Goal: Information Seeking & Learning: Learn about a topic

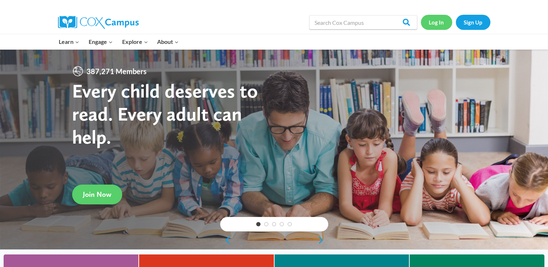
click at [432, 24] on link "Log In" at bounding box center [436, 22] width 31 height 15
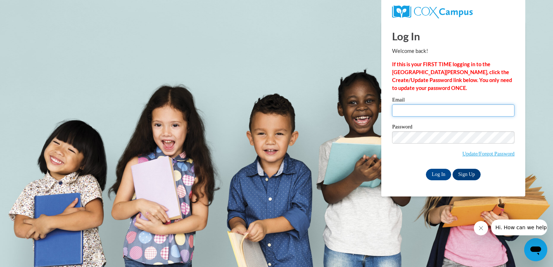
click at [437, 112] on input "Email" at bounding box center [453, 110] width 122 height 12
type input "raeboge@gmail.com"
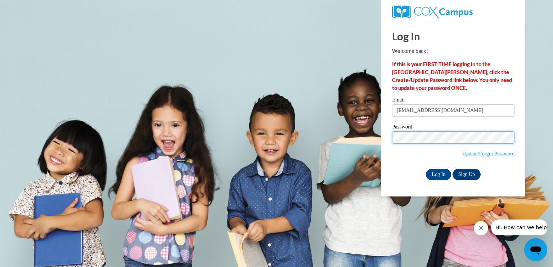
click at [426, 169] on input "Log In" at bounding box center [438, 175] width 25 height 12
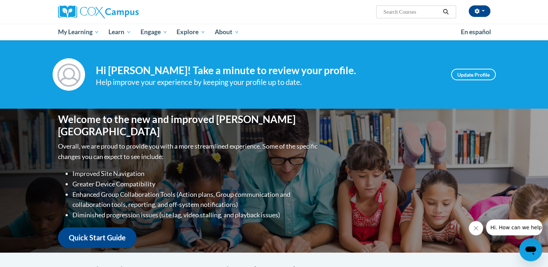
click at [477, 229] on icon "Close message from company" at bounding box center [476, 228] width 6 height 6
drag, startPoint x: 450, startPoint y: 4, endPoint x: 538, endPoint y: 68, distance: 108.7
click at [538, 68] on div "Your profile Hi Raelenne Haeberle-Boge! Take a minute to review your profile. H…" at bounding box center [274, 74] width 548 height 68
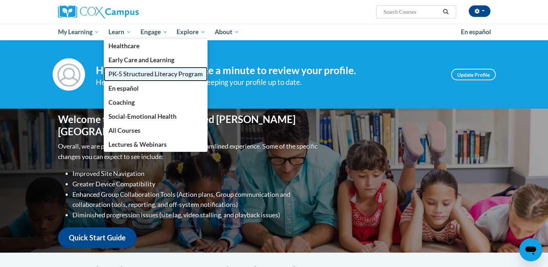
click at [135, 73] on span "PK-5 Structured Literacy Program" at bounding box center [155, 74] width 94 height 8
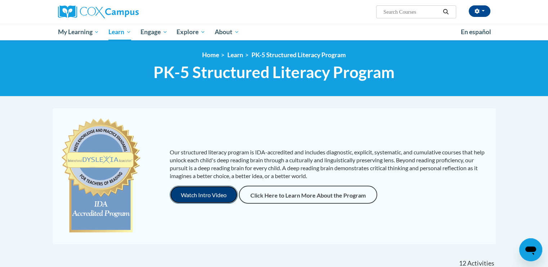
click at [219, 193] on button "Watch Intro Video" at bounding box center [204, 195] width 68 height 18
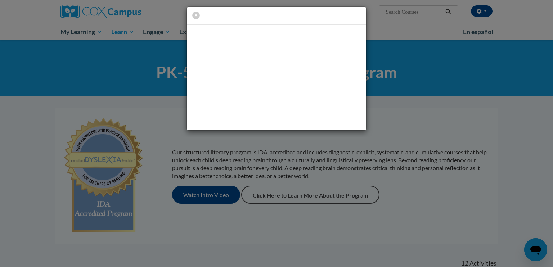
click at [340, 16] on div at bounding box center [276, 16] width 179 height 18
click at [194, 15] on icon "button" at bounding box center [196, 16] width 8 height 8
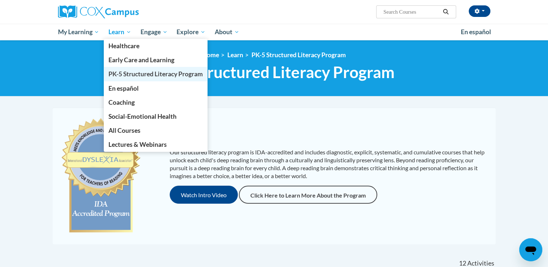
click at [116, 77] on span "PK-5 Structured Literacy Program" at bounding box center [155, 74] width 94 height 8
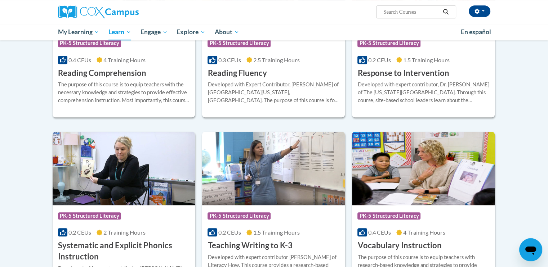
scroll to position [767, 0]
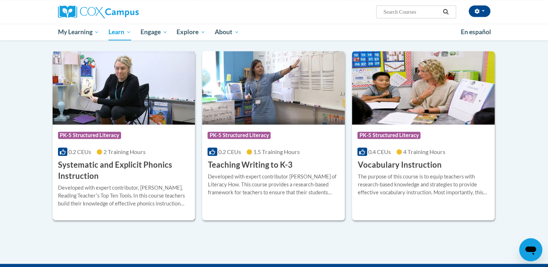
click at [70, 170] on h3 "Systematic and Explicit Phonics Instruction" at bounding box center [124, 171] width 132 height 22
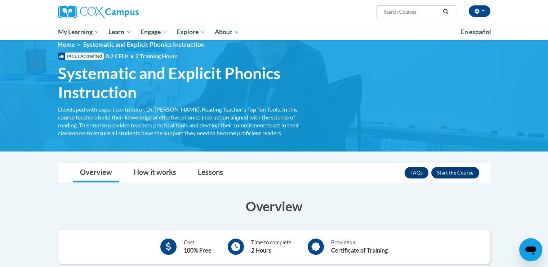
scroll to position [5, 0]
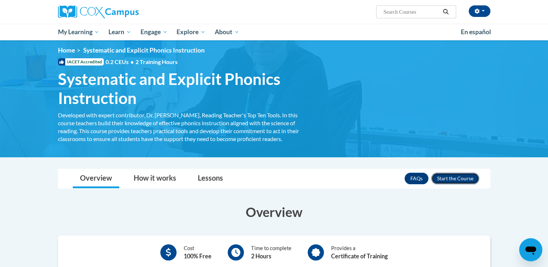
click at [452, 181] on button "Enroll" at bounding box center [455, 179] width 48 height 12
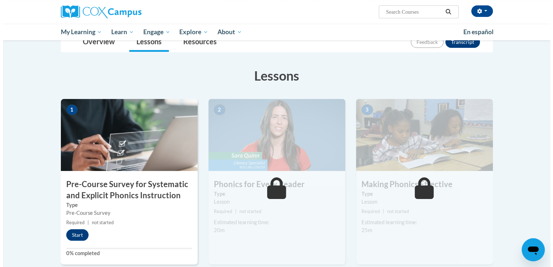
scroll to position [89, 0]
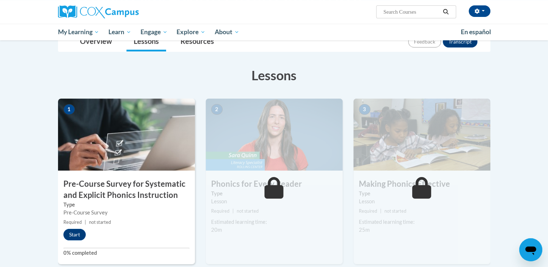
click at [161, 189] on h3 "Pre-Course Survey for Systematic and Explicit Phonics Instruction" at bounding box center [126, 190] width 137 height 22
click at [74, 235] on button "Start" at bounding box center [74, 235] width 22 height 12
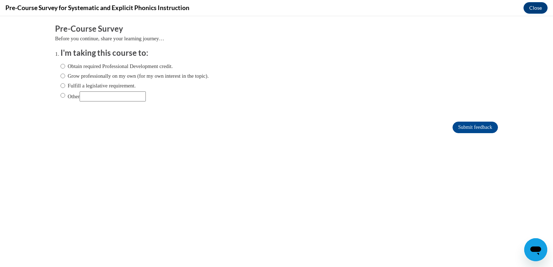
scroll to position [0, 0]
click at [60, 95] on input "Other" at bounding box center [62, 95] width 5 height 8
radio input "true"
click at [461, 124] on input "Submit feedback" at bounding box center [475, 128] width 45 height 12
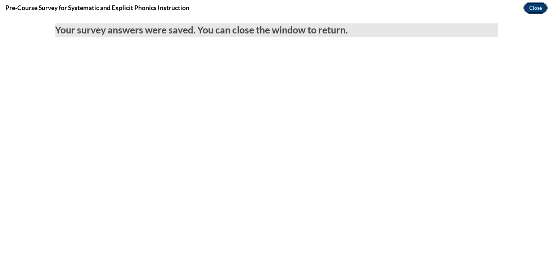
click at [529, 8] on button "Close" at bounding box center [536, 8] width 24 height 12
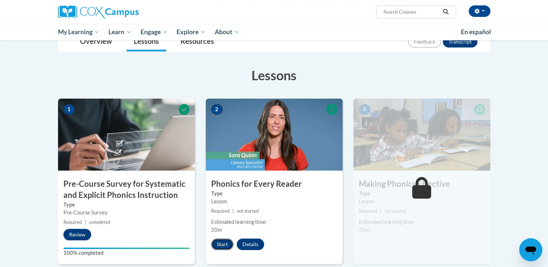
click at [227, 242] on button "Start" at bounding box center [222, 245] width 22 height 12
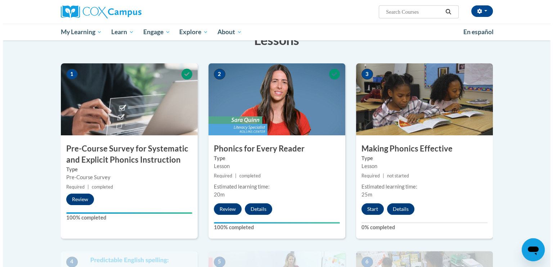
scroll to position [125, 0]
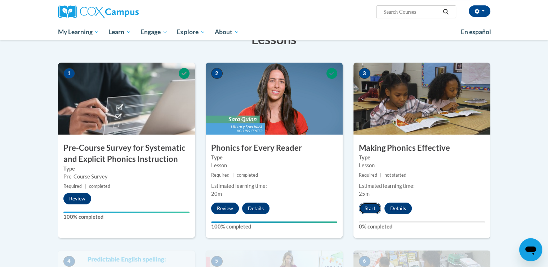
click at [362, 209] on button "Start" at bounding box center [370, 209] width 22 height 12
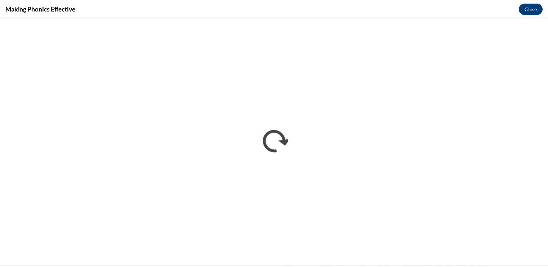
scroll to position [0, 0]
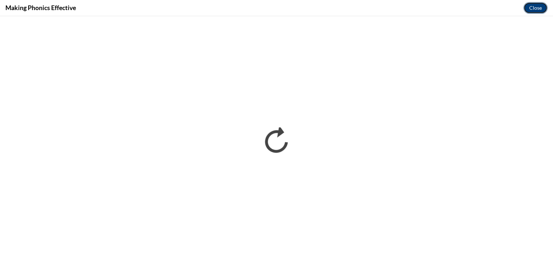
click at [541, 8] on button "Close" at bounding box center [536, 8] width 24 height 12
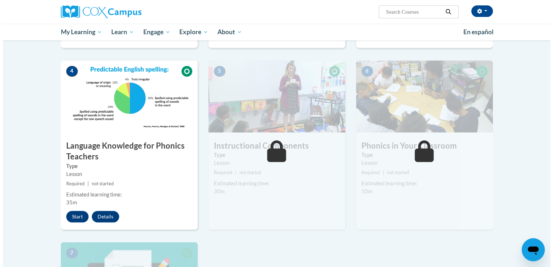
scroll to position [315, 0]
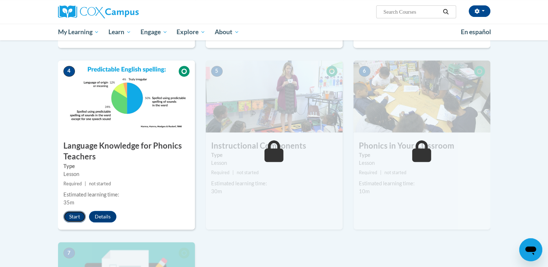
click at [76, 216] on button "Start" at bounding box center [74, 217] width 22 height 12
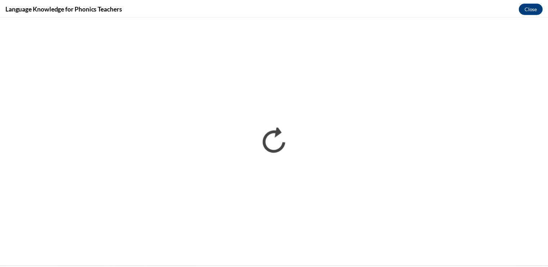
scroll to position [0, 0]
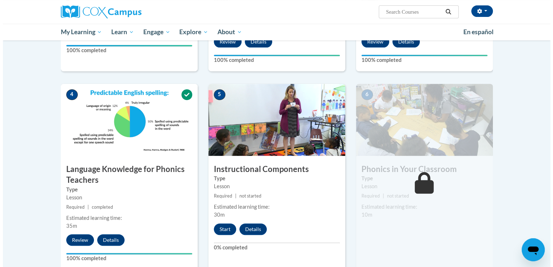
scroll to position [351, 0]
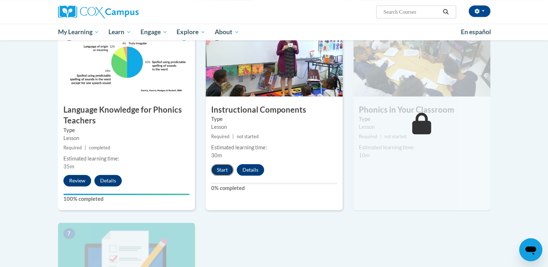
click at [220, 169] on button "Start" at bounding box center [222, 170] width 22 height 12
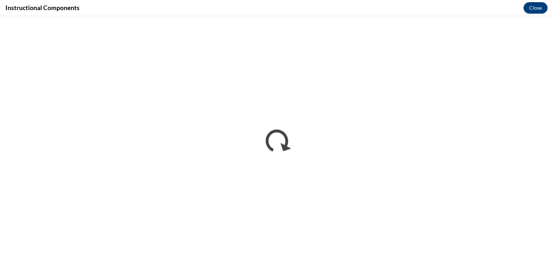
scroll to position [0, 0]
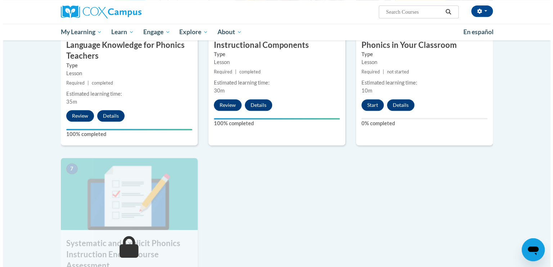
scroll to position [377, 0]
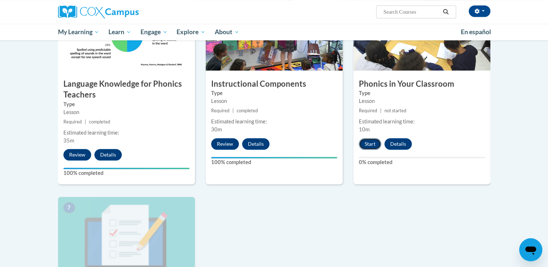
click at [365, 144] on button "Start" at bounding box center [370, 144] width 22 height 12
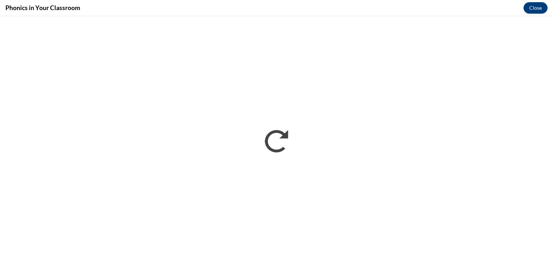
scroll to position [0, 0]
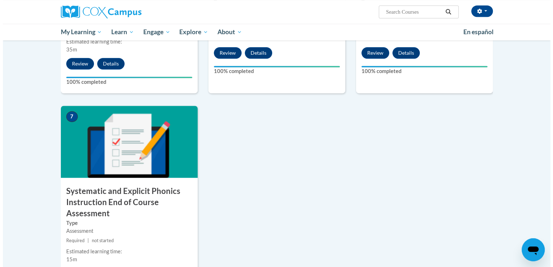
scroll to position [498, 0]
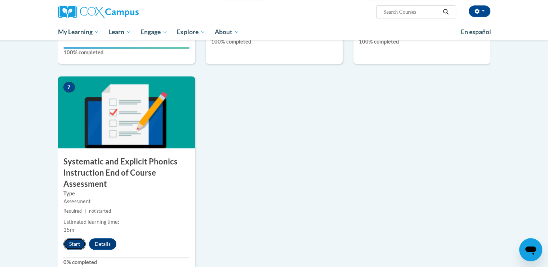
click at [74, 243] on button "Start" at bounding box center [74, 244] width 22 height 12
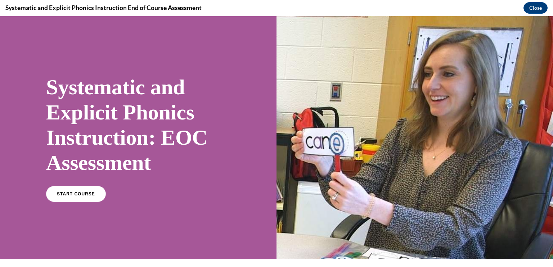
scroll to position [0, 0]
click at [81, 203] on div "START COURSE" at bounding box center [138, 197] width 184 height 22
click at [86, 195] on span "START COURSE" at bounding box center [76, 194] width 40 height 5
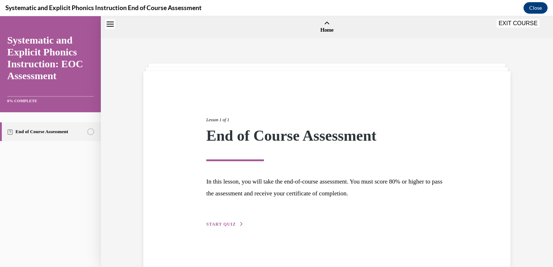
scroll to position [22, 0]
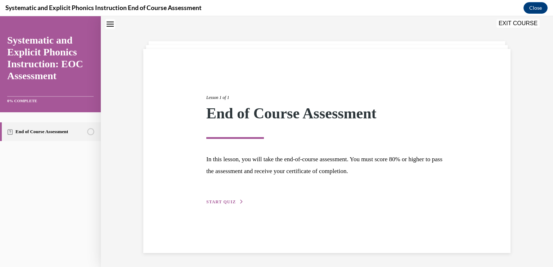
click at [222, 198] on div "Lesson 1 of 1 End of Course Assessment In this lesson, you will take the end-of…" at bounding box center [327, 142] width 252 height 128
click at [222, 204] on span "START QUIZ" at bounding box center [221, 201] width 30 height 5
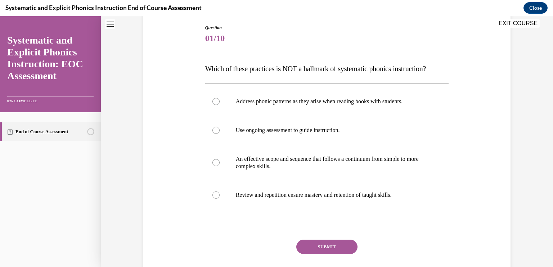
scroll to position [76, 0]
click at [221, 105] on div at bounding box center [327, 100] width 244 height 29
click at [314, 248] on button "SUBMIT" at bounding box center [326, 246] width 61 height 14
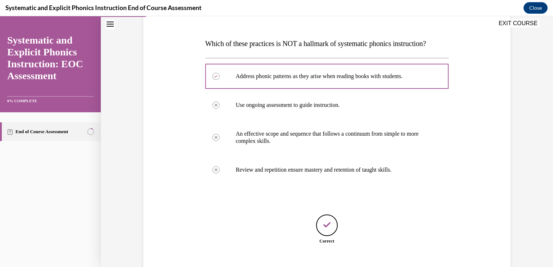
scroll to position [136, 0]
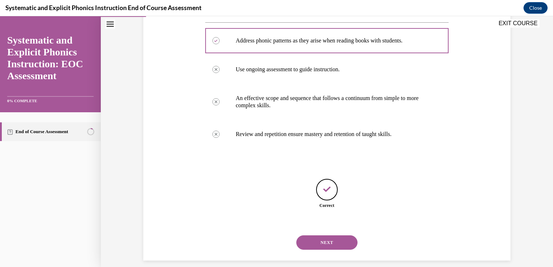
click at [314, 248] on button "NEXT" at bounding box center [326, 242] width 61 height 14
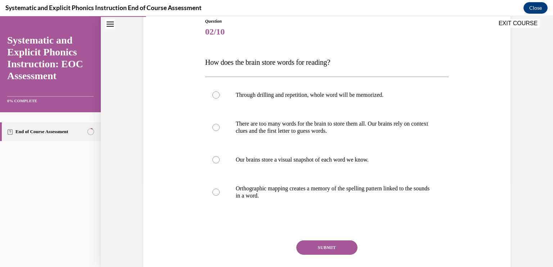
scroll to position [87, 0]
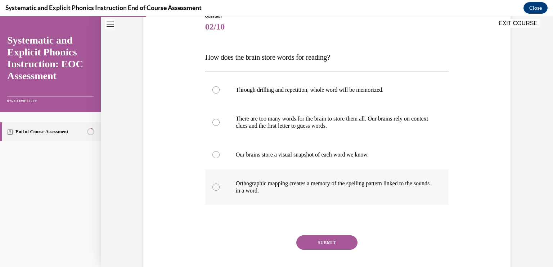
click at [213, 188] on div at bounding box center [215, 187] width 7 height 7
click at [314, 247] on button "SUBMIT" at bounding box center [326, 242] width 61 height 14
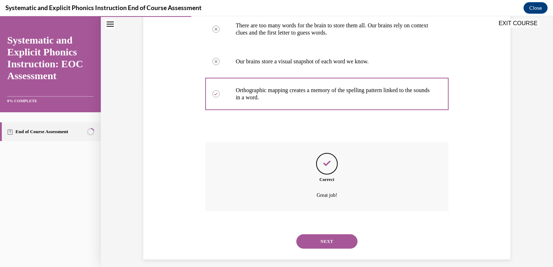
scroll to position [187, 0]
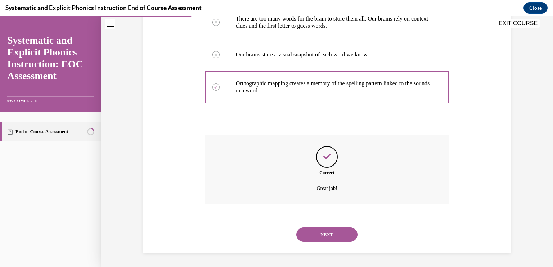
click at [323, 237] on button "NEXT" at bounding box center [326, 235] width 61 height 14
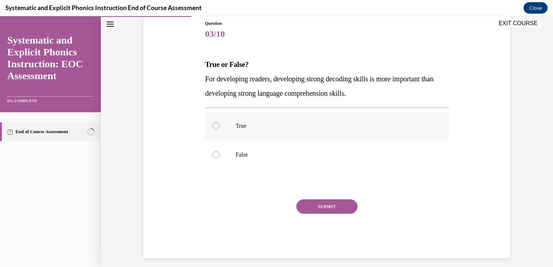
click at [214, 126] on div at bounding box center [215, 125] width 7 height 7
click at [308, 203] on button "SUBMIT" at bounding box center [326, 206] width 61 height 14
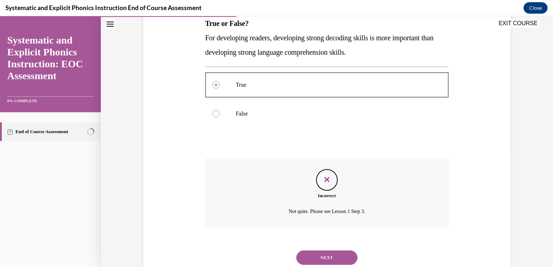
scroll to position [144, 0]
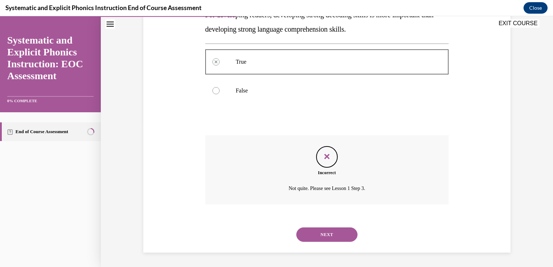
click at [213, 90] on div at bounding box center [215, 90] width 7 height 7
click at [322, 157] on icon "Feedback" at bounding box center [327, 156] width 11 height 11
click at [213, 92] on div at bounding box center [215, 90] width 7 height 7
click at [324, 155] on icon "Feedback" at bounding box center [327, 156] width 11 height 11
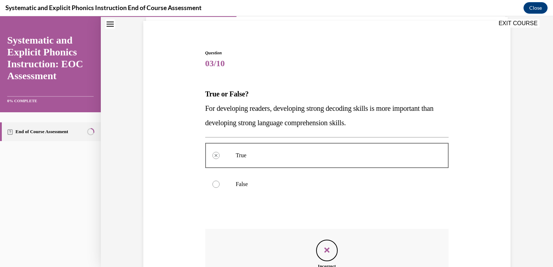
scroll to position [50, 0]
click at [215, 181] on div at bounding box center [215, 184] width 7 height 7
click at [212, 186] on div at bounding box center [215, 184] width 7 height 7
drag, startPoint x: 212, startPoint y: 186, endPoint x: 337, endPoint y: 199, distance: 124.9
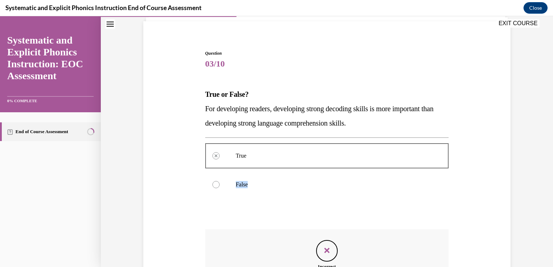
click at [337, 199] on div "True Incorrectly selected False" at bounding box center [327, 170] width 244 height 65
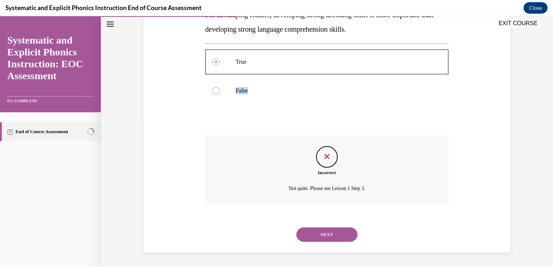
click at [332, 237] on button "NEXT" at bounding box center [326, 235] width 61 height 14
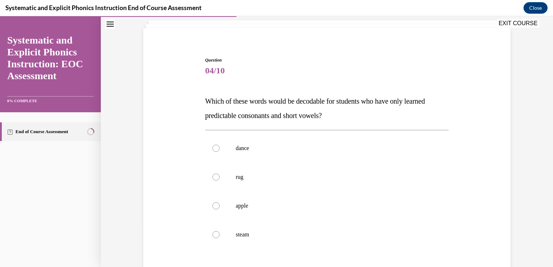
scroll to position [46, 0]
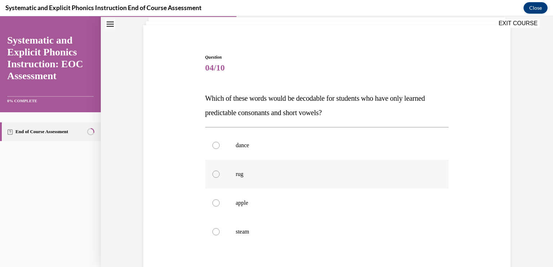
click at [208, 172] on div at bounding box center [327, 174] width 244 height 29
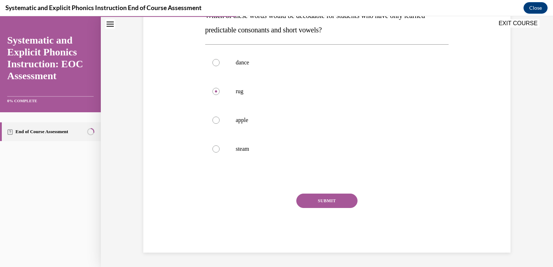
click at [323, 203] on button "SUBMIT" at bounding box center [326, 201] width 61 height 14
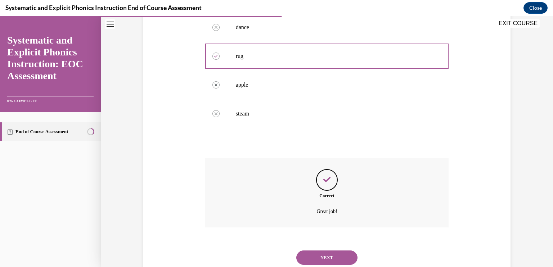
scroll to position [187, 0]
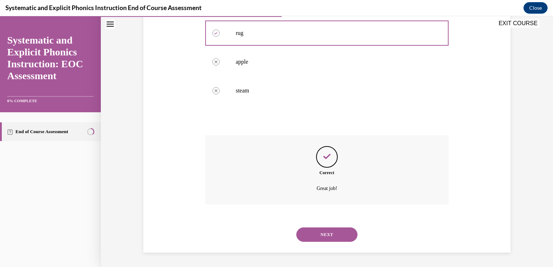
click at [322, 232] on button "NEXT" at bounding box center [326, 235] width 61 height 14
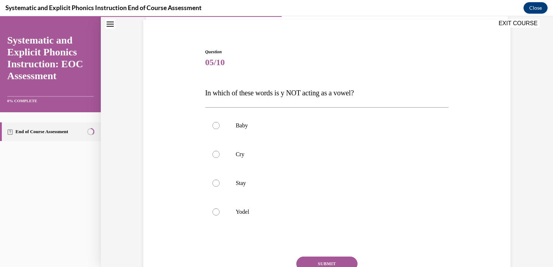
scroll to position [55, 0]
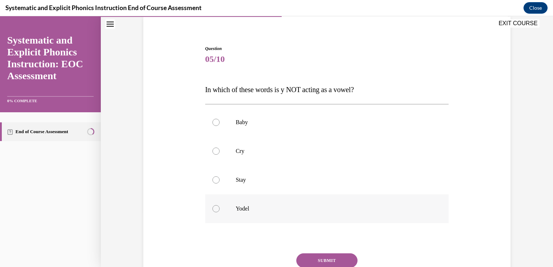
click at [212, 209] on div at bounding box center [215, 208] width 7 height 7
click at [317, 259] on button "SUBMIT" at bounding box center [326, 260] width 61 height 14
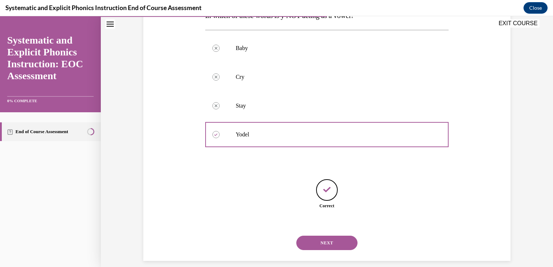
scroll to position [137, 0]
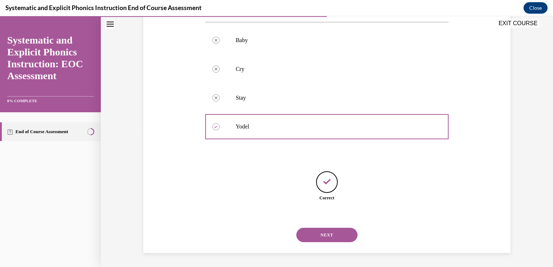
click at [321, 238] on button "NEXT" at bounding box center [326, 235] width 61 height 14
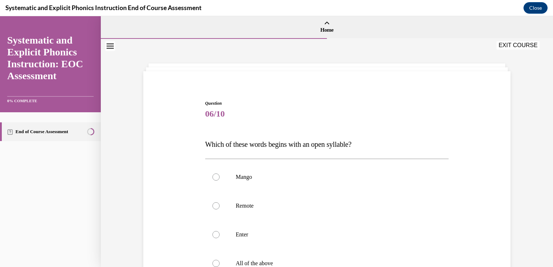
scroll to position [66, 0]
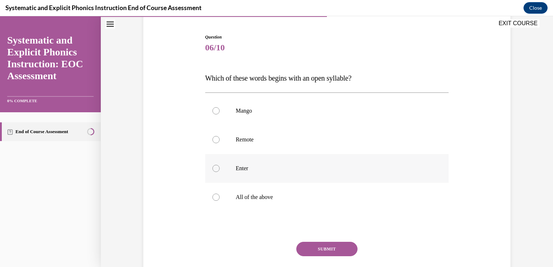
drag, startPoint x: 215, startPoint y: 171, endPoint x: 212, endPoint y: 169, distance: 4.2
click at [212, 169] on div at bounding box center [215, 168] width 7 height 7
click at [347, 252] on button "SUBMIT" at bounding box center [326, 249] width 61 height 14
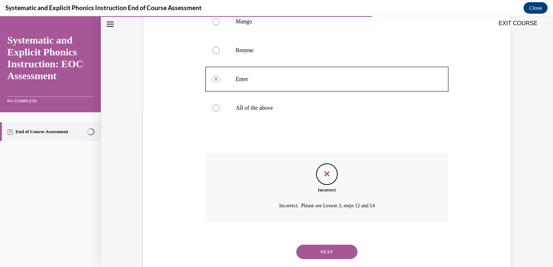
scroll to position [170, 0]
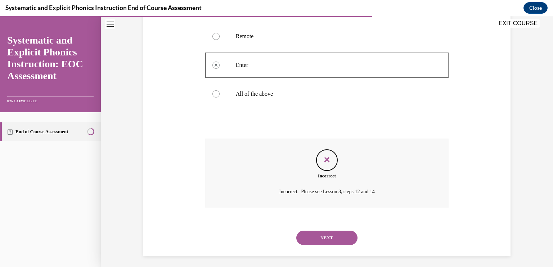
click at [327, 238] on button "NEXT" at bounding box center [326, 238] width 61 height 14
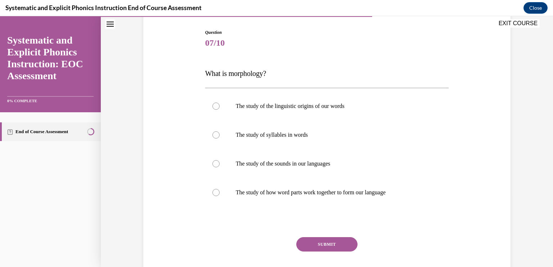
scroll to position [73, 0]
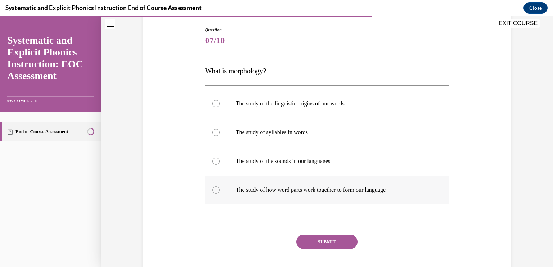
click at [214, 190] on div at bounding box center [215, 190] width 7 height 7
click at [315, 239] on button "SUBMIT" at bounding box center [326, 242] width 61 height 14
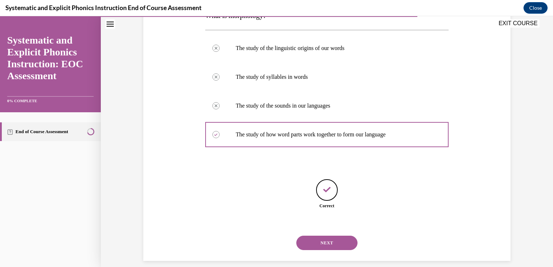
scroll to position [137, 0]
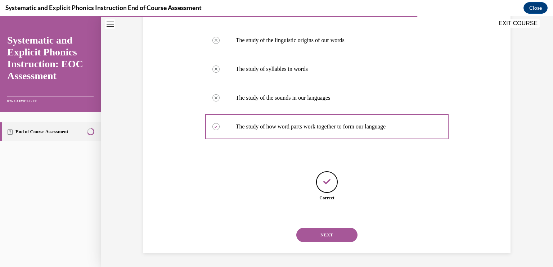
click at [315, 239] on button "NEXT" at bounding box center [326, 235] width 61 height 14
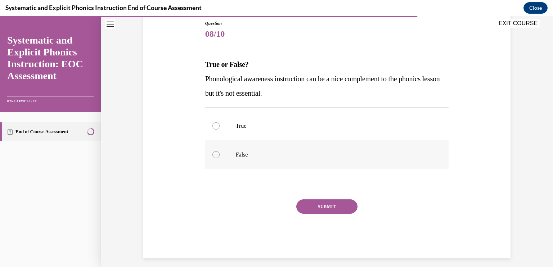
click at [216, 154] on div at bounding box center [215, 154] width 7 height 7
click at [304, 202] on button "SUBMIT" at bounding box center [326, 206] width 61 height 14
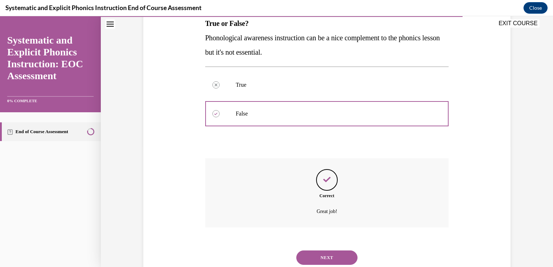
scroll to position [144, 0]
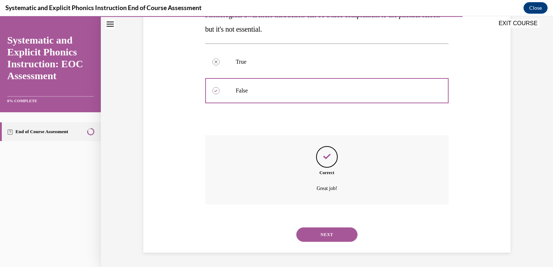
click at [322, 229] on button "NEXT" at bounding box center [326, 235] width 61 height 14
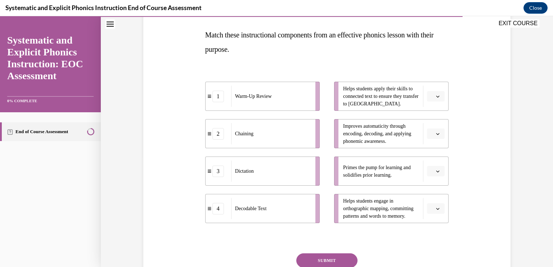
scroll to position [109, 0]
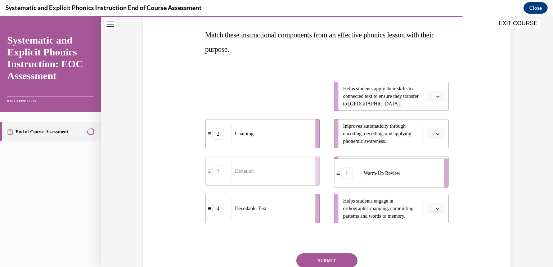
drag, startPoint x: 265, startPoint y: 101, endPoint x: 393, endPoint y: 178, distance: 149.7
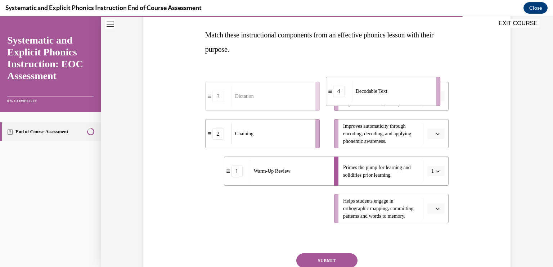
drag, startPoint x: 300, startPoint y: 214, endPoint x: 424, endPoint y: 94, distance: 172.1
click at [424, 94] on div "Decodable Text" at bounding box center [392, 91] width 80 height 21
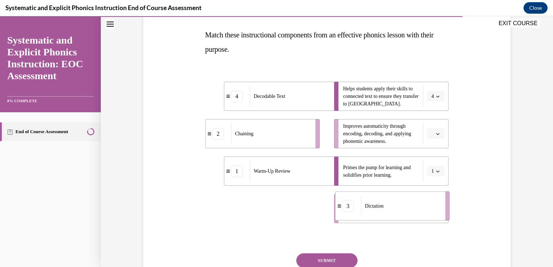
drag, startPoint x: 282, startPoint y: 221, endPoint x: 412, endPoint y: 219, distance: 129.6
click at [412, 219] on li "3 Dictation" at bounding box center [392, 206] width 115 height 29
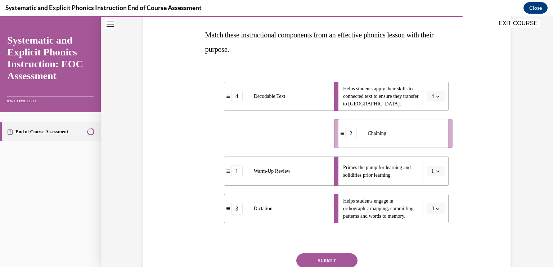
drag, startPoint x: 293, startPoint y: 131, endPoint x: 437, endPoint y: 133, distance: 144.8
click at [437, 133] on div "Chaining" at bounding box center [404, 133] width 80 height 21
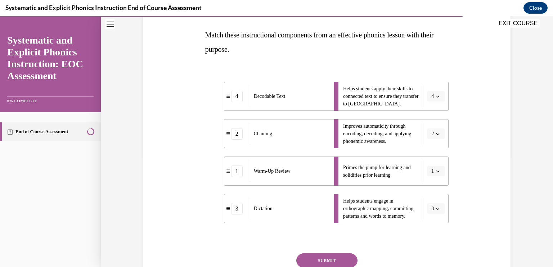
click at [340, 258] on button "SUBMIT" at bounding box center [326, 260] width 61 height 14
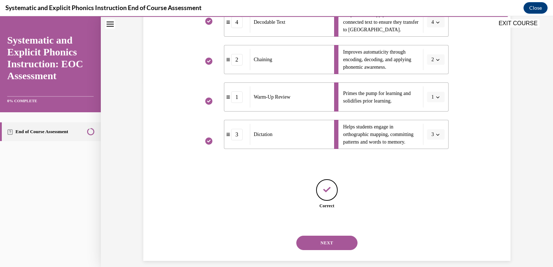
scroll to position [192, 0]
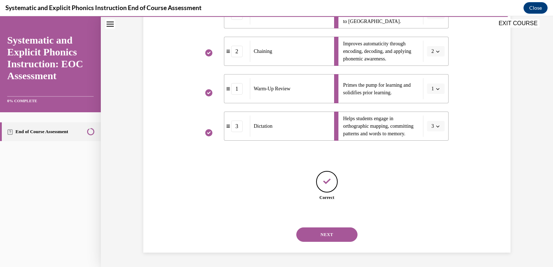
click at [342, 239] on button "NEXT" at bounding box center [326, 235] width 61 height 14
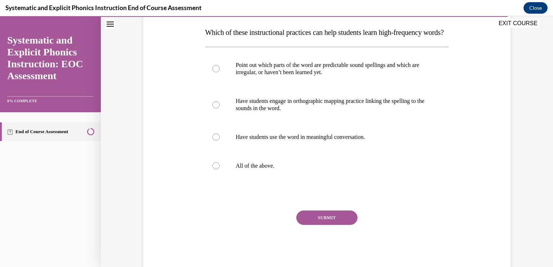
scroll to position [112, 0]
click at [213, 169] on div at bounding box center [215, 165] width 7 height 7
click at [315, 225] on button "SUBMIT" at bounding box center [326, 217] width 61 height 14
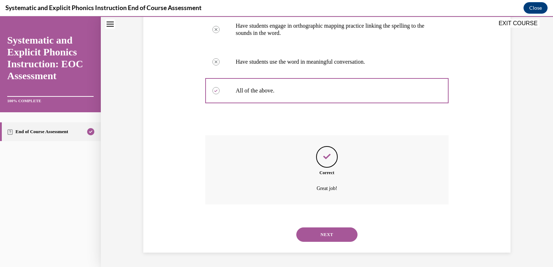
scroll to position [202, 0]
click at [315, 234] on button "NEXT" at bounding box center [326, 235] width 61 height 14
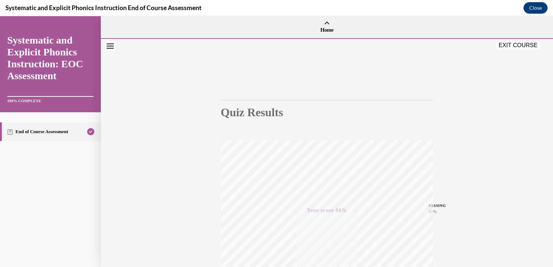
scroll to position [118, 0]
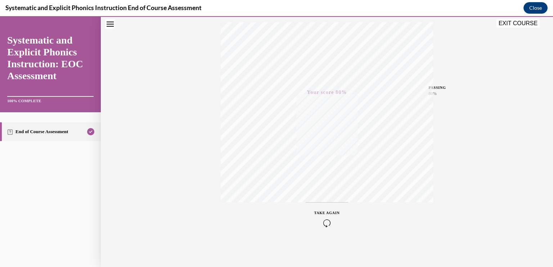
click at [513, 25] on button "EXIT COURSE" at bounding box center [518, 23] width 43 height 9
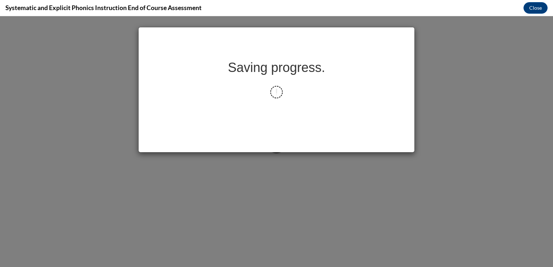
scroll to position [0, 0]
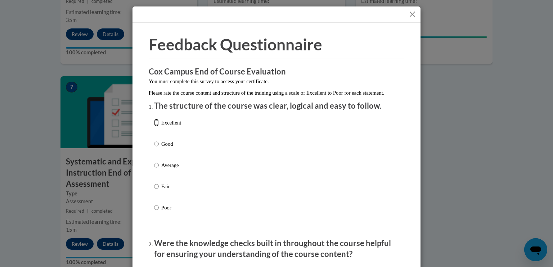
click at [154, 127] on input "Excellent" at bounding box center [156, 123] width 5 height 8
radio input "true"
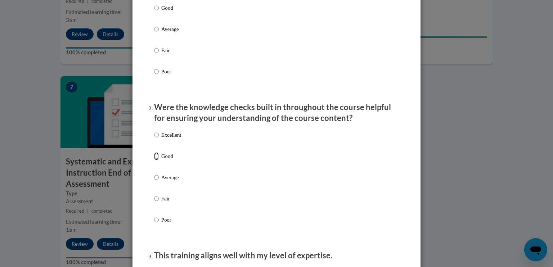
click at [154, 160] on input "Good" at bounding box center [156, 156] width 5 height 8
radio input "true"
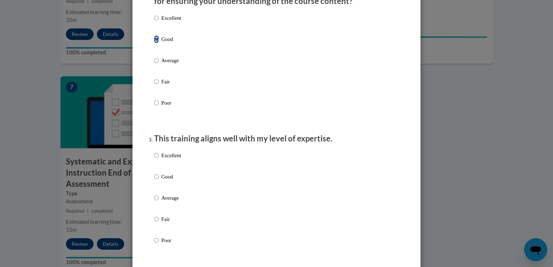
scroll to position [256, 0]
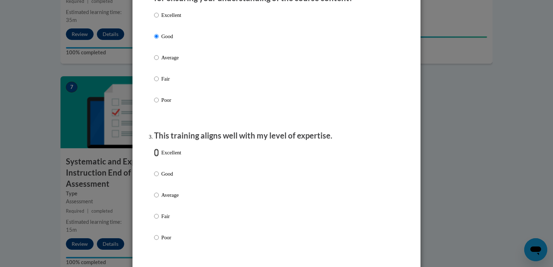
click at [154, 157] on input "Excellent" at bounding box center [156, 153] width 5 height 8
radio input "true"
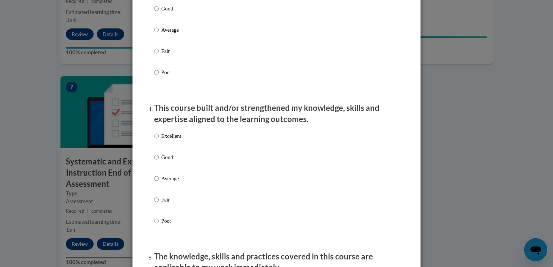
scroll to position [423, 0]
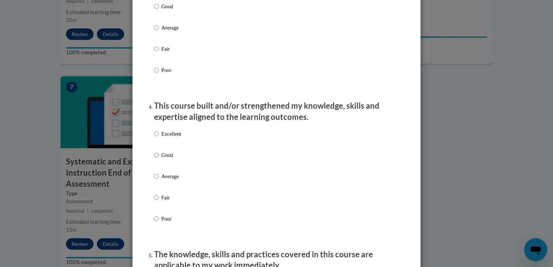
click at [157, 146] on label "Excellent" at bounding box center [167, 139] width 27 height 19
click at [157, 138] on input "Excellent" at bounding box center [156, 134] width 5 height 8
radio input "true"
click at [157, 146] on label "Excellent" at bounding box center [167, 139] width 27 height 19
click at [157, 138] on input "Excellent" at bounding box center [156, 134] width 5 height 8
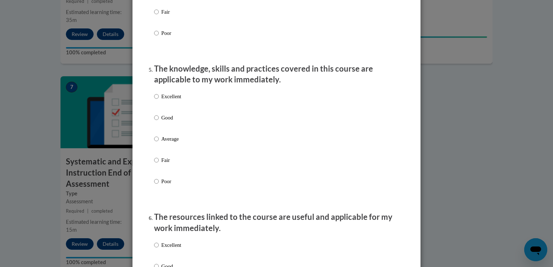
scroll to position [609, 0]
click at [154, 122] on input "Good" at bounding box center [156, 118] width 5 height 8
radio input "true"
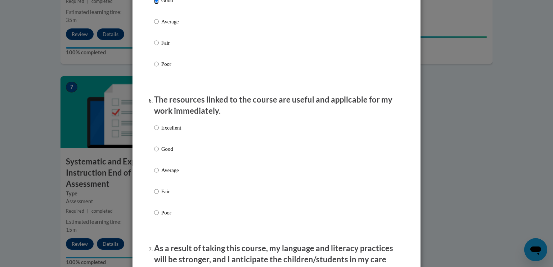
scroll to position [730, 0]
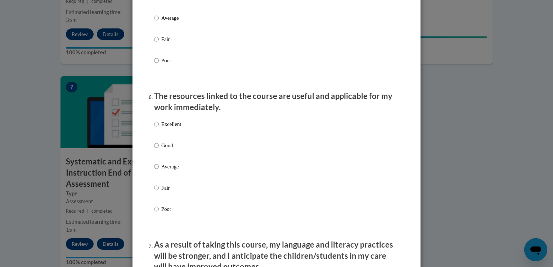
click at [229, 148] on div "Excellent Good Average Fair Poor" at bounding box center [276, 175] width 245 height 117
click at [154, 128] on input "Excellent" at bounding box center [156, 124] width 5 height 8
radio input "true"
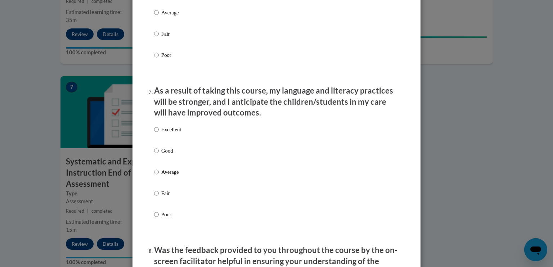
scroll to position [885, 0]
click at [154, 133] on input "Excellent" at bounding box center [156, 129] width 5 height 8
radio input "true"
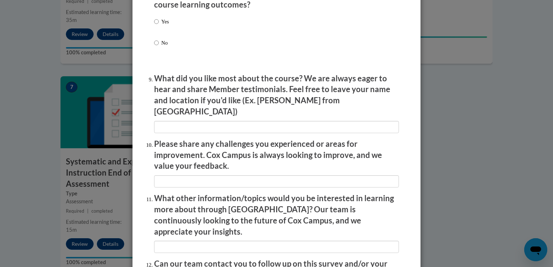
scroll to position [1154, 0]
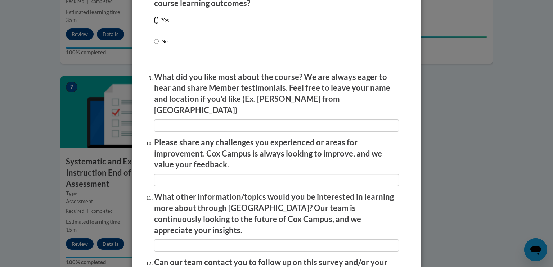
click at [154, 24] on input "Yes" at bounding box center [156, 20] width 5 height 8
radio input "true"
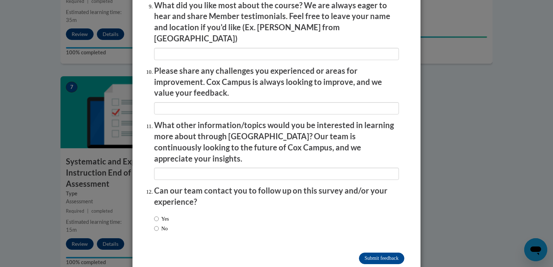
scroll to position [1233, 0]
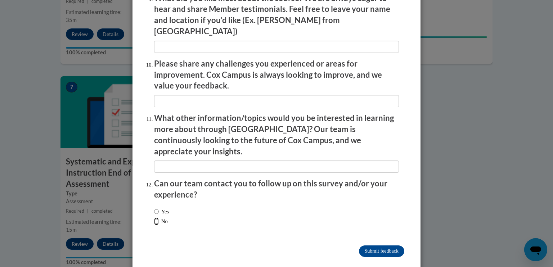
click at [154, 217] on input "No" at bounding box center [156, 221] width 5 height 8
radio input "true"
click at [365, 246] on input "Submit feedback" at bounding box center [381, 252] width 45 height 12
